Goal: Task Accomplishment & Management: Manage account settings

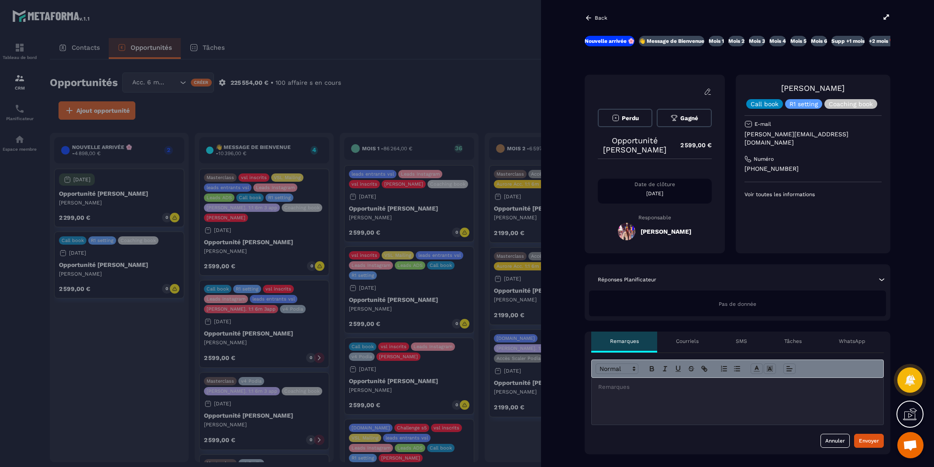
click at [592, 17] on icon at bounding box center [589, 18] width 8 height 8
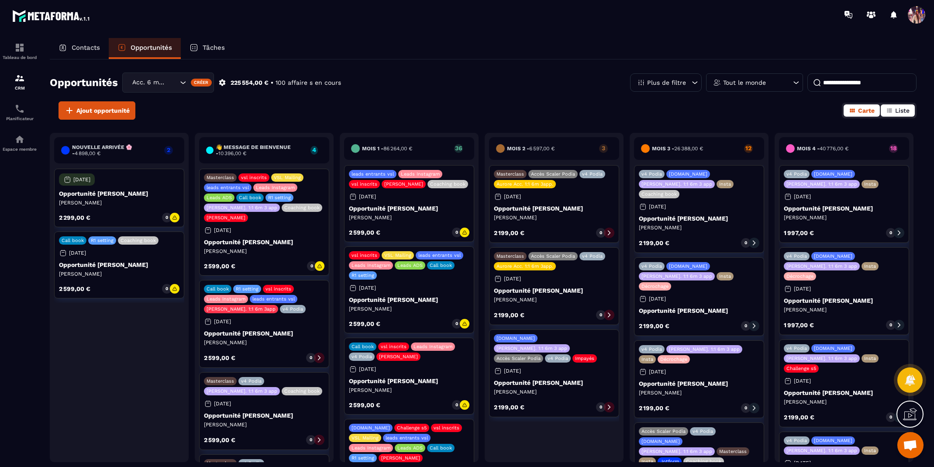
click at [899, 110] on span "Liste" at bounding box center [902, 110] width 14 height 7
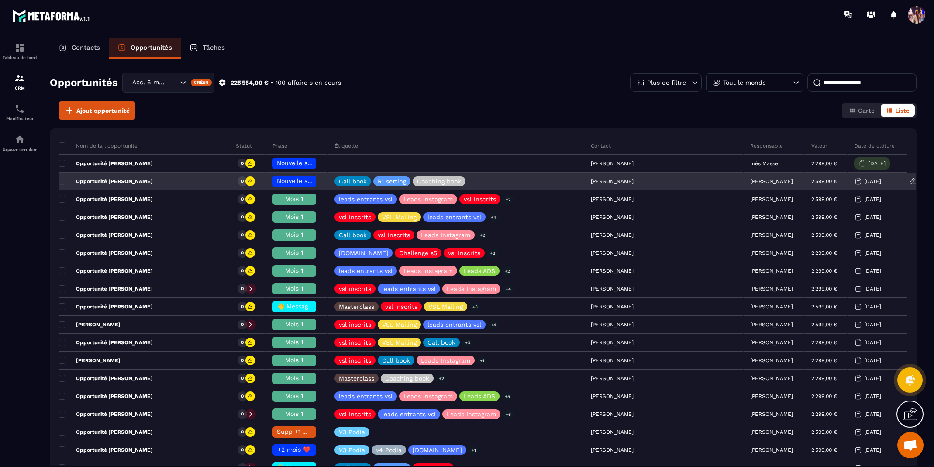
click at [750, 180] on p "[PERSON_NAME]" at bounding box center [771, 181] width 43 height 6
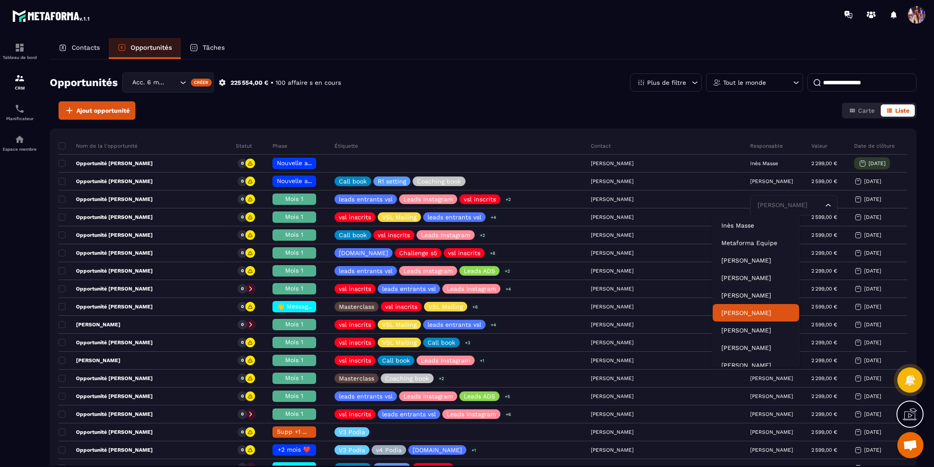
click at [748, 308] on p "[PERSON_NAME]" at bounding box center [755, 312] width 69 height 9
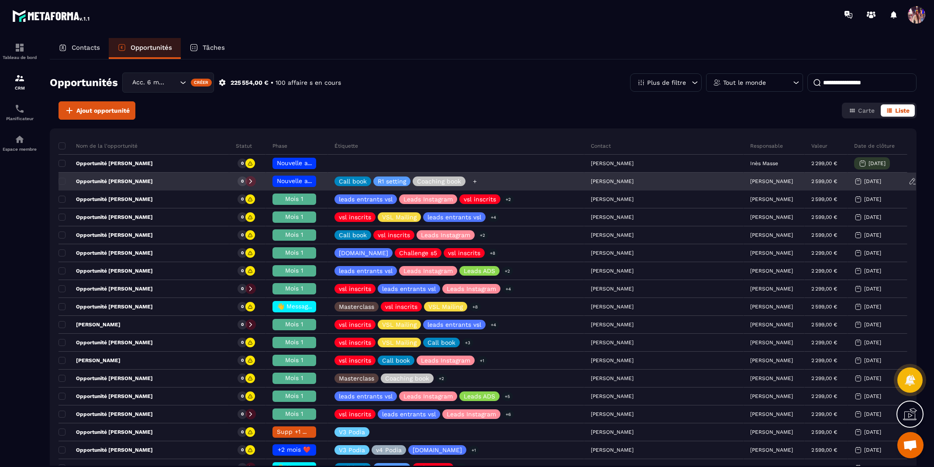
click at [476, 180] on icon at bounding box center [474, 180] width 3 height 3
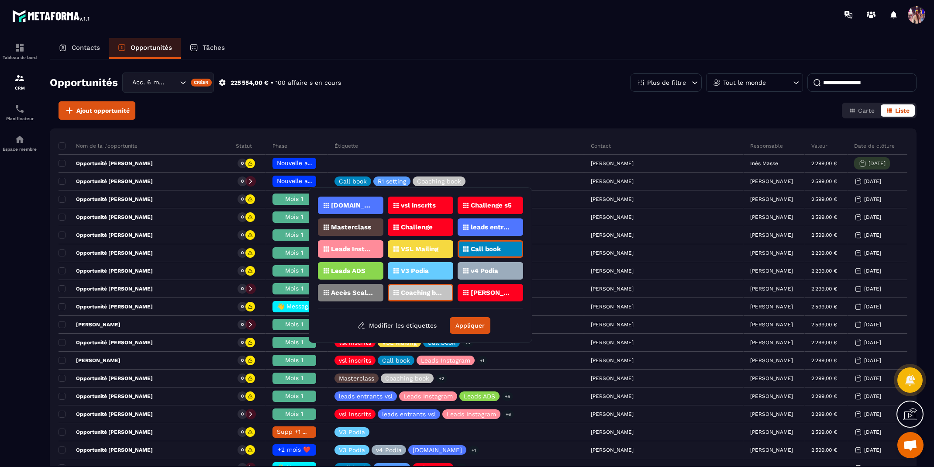
click at [487, 54] on div "Contacts Opportunités Tâches" at bounding box center [483, 48] width 867 height 21
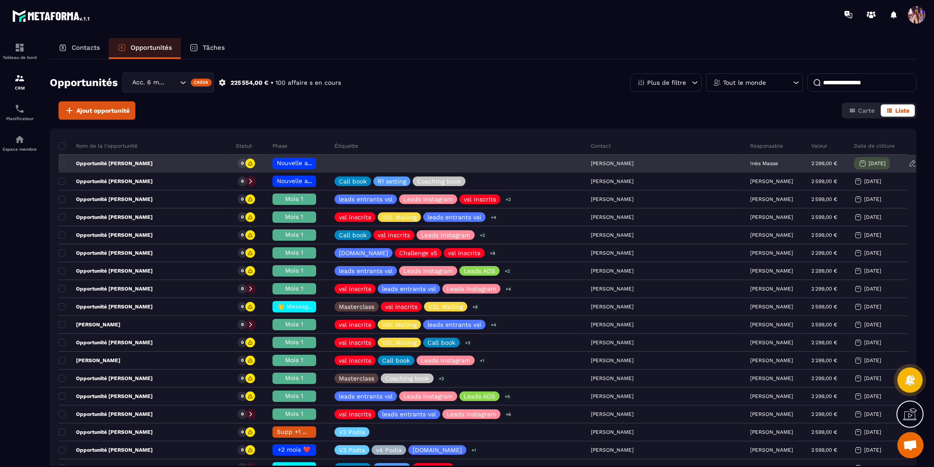
click at [750, 163] on p "Inès Masse" at bounding box center [764, 163] width 28 height 6
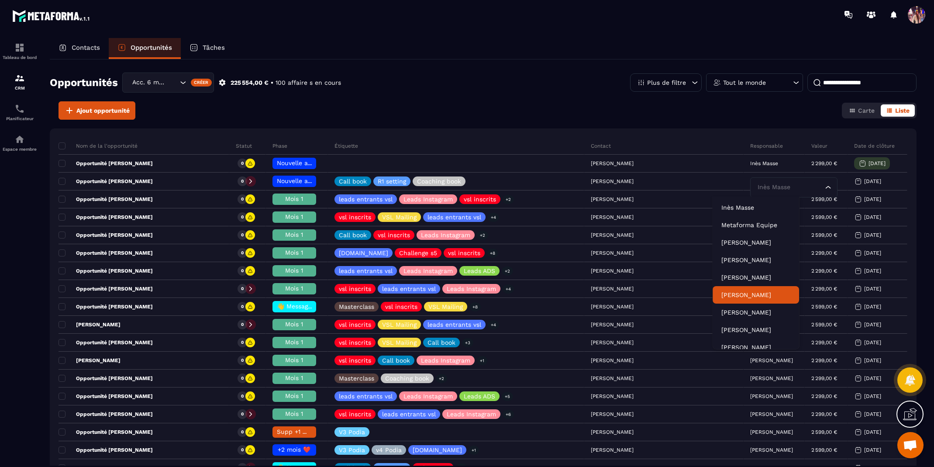
click at [746, 294] on p "[PERSON_NAME]" at bounding box center [755, 294] width 69 height 9
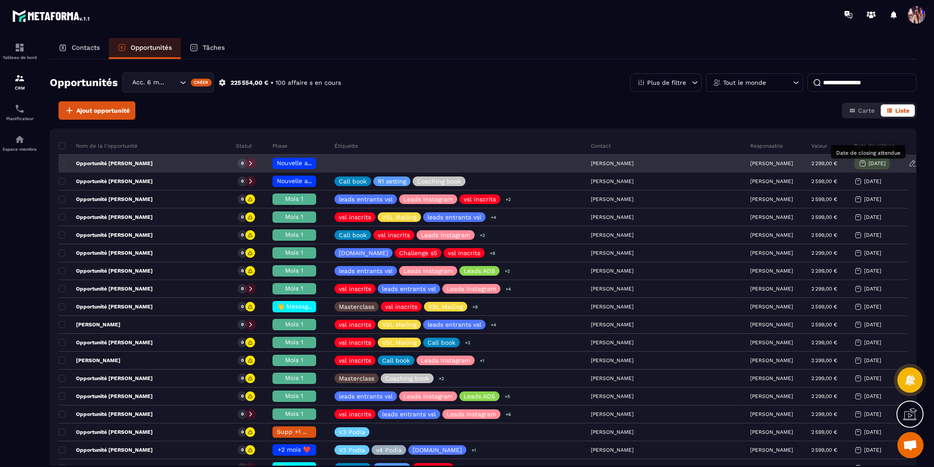
click at [874, 164] on p "[DATE]" at bounding box center [877, 163] width 17 height 6
